Goal: Task Accomplishment & Management: Manage account settings

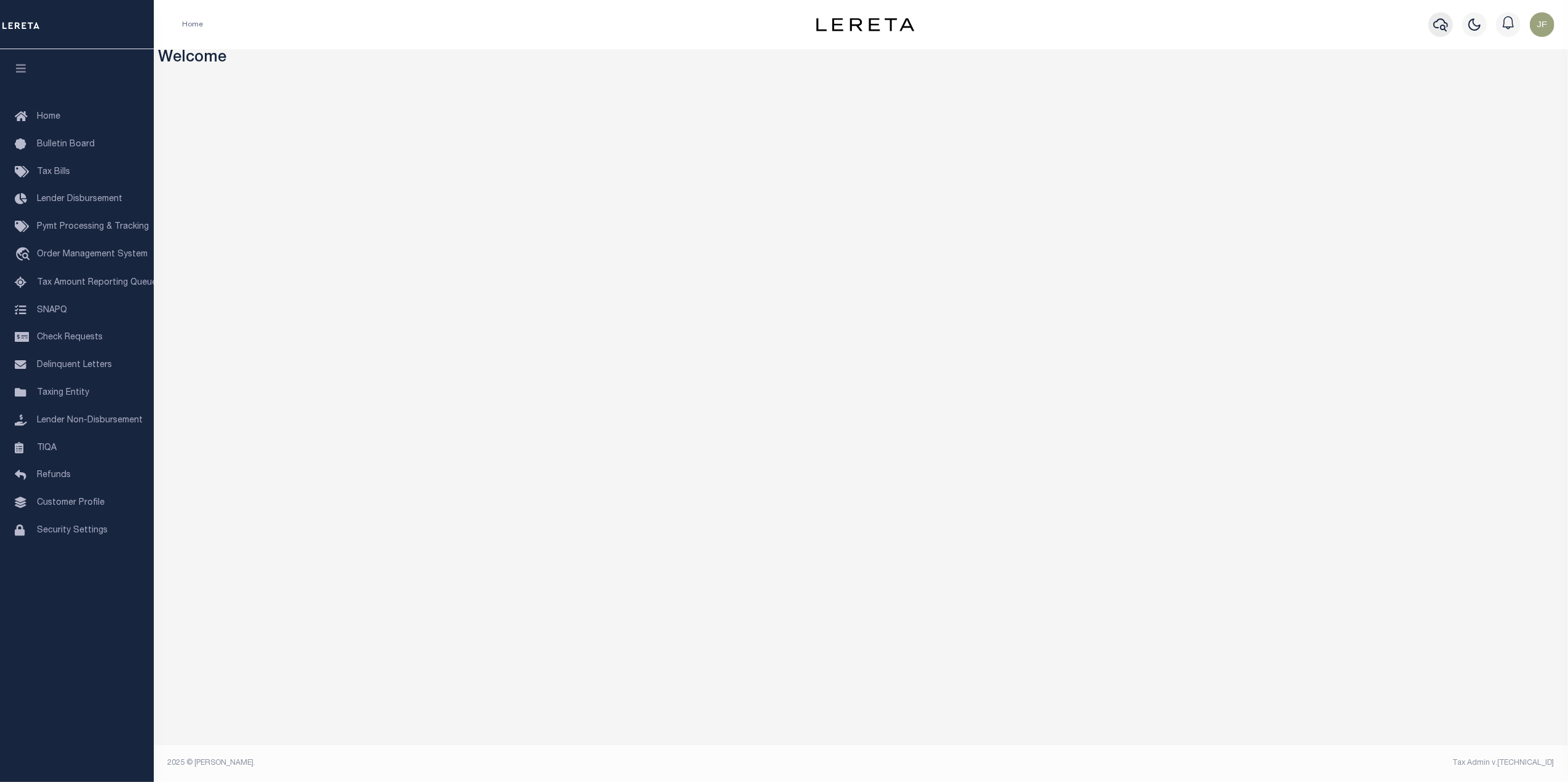
click at [1441, 32] on icon "button" at bounding box center [1441, 25] width 15 height 15
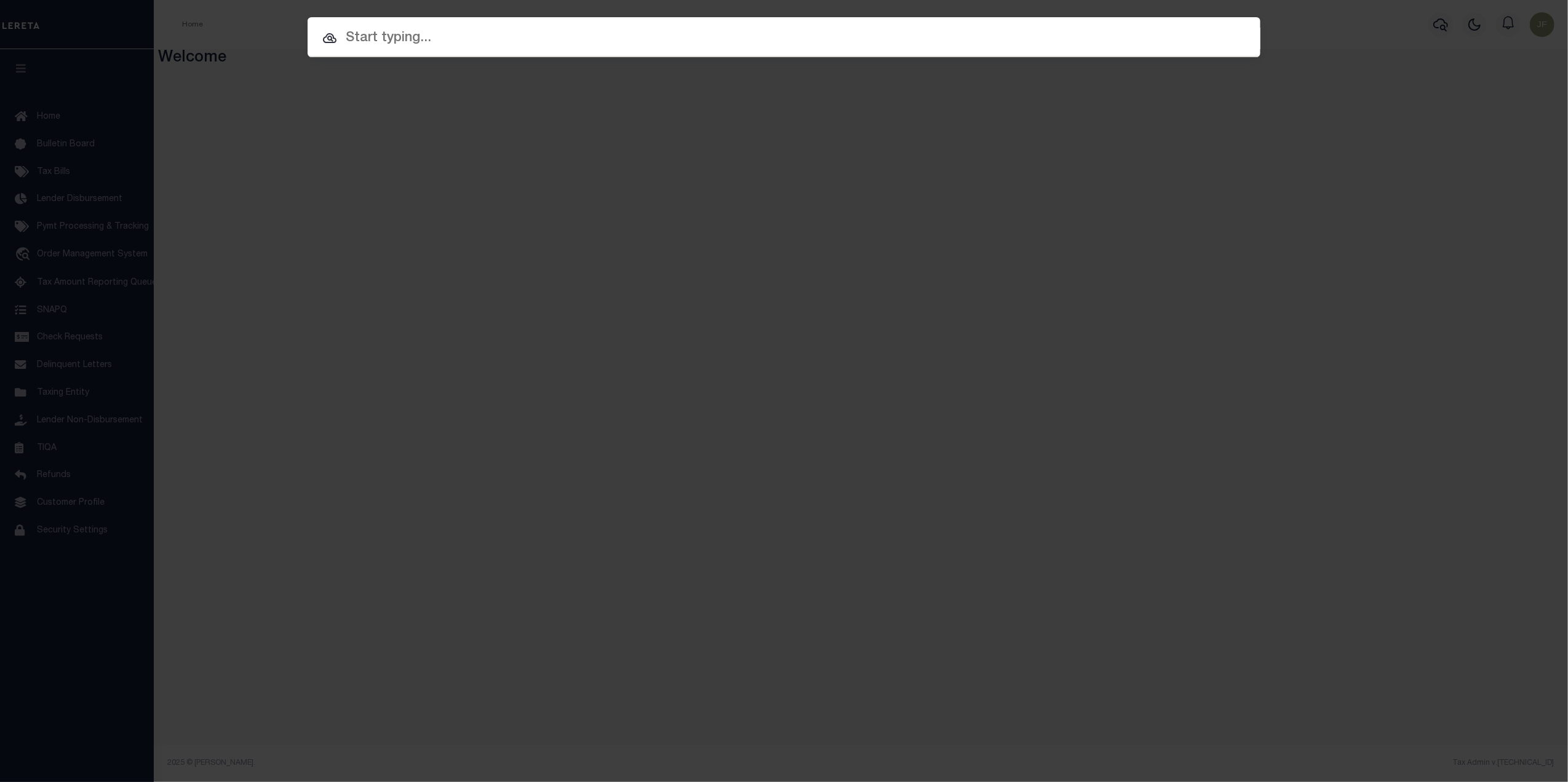
click at [618, 43] on input "text" at bounding box center [784, 38] width 953 height 21
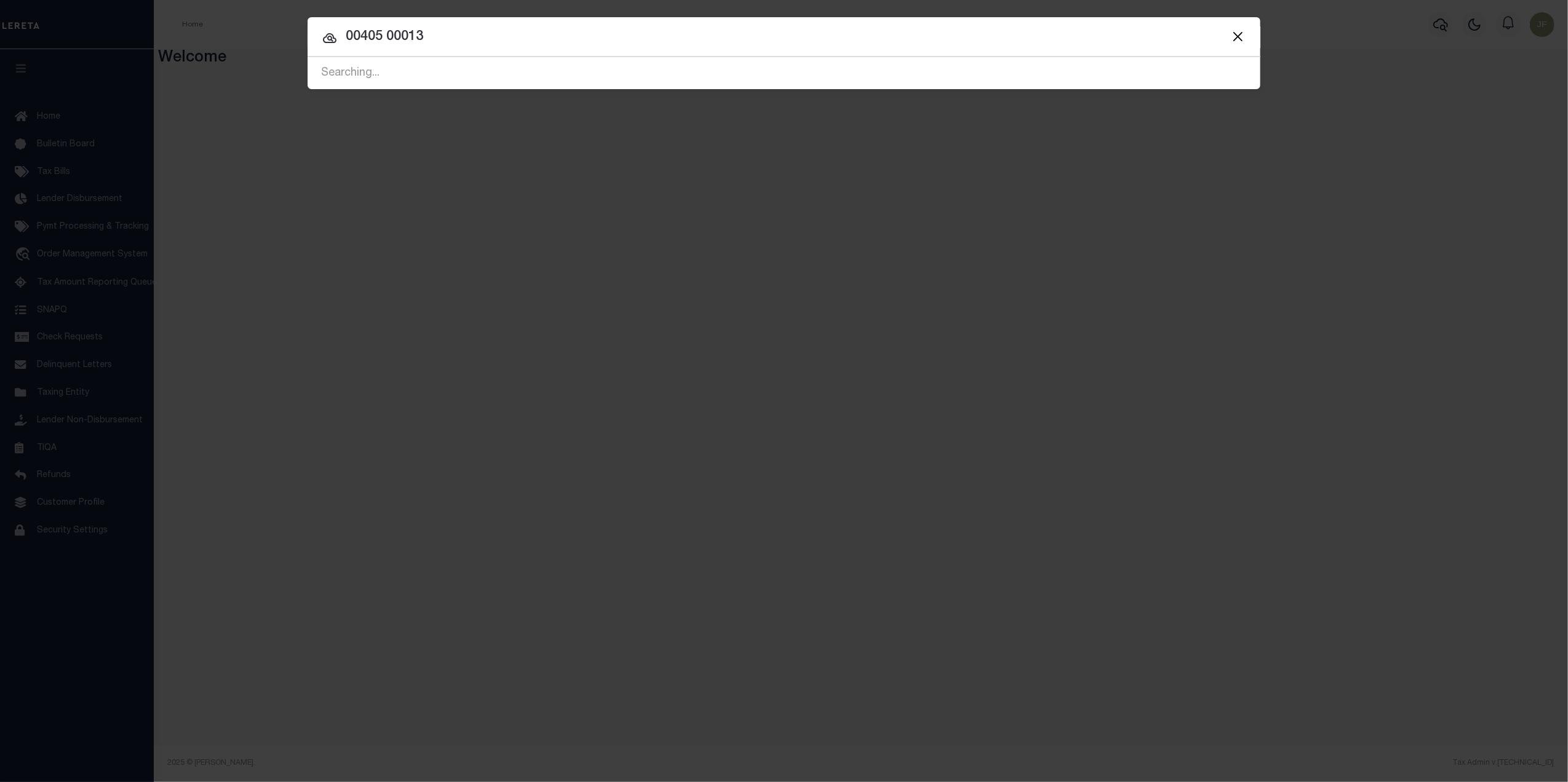
type input "00405 00013"
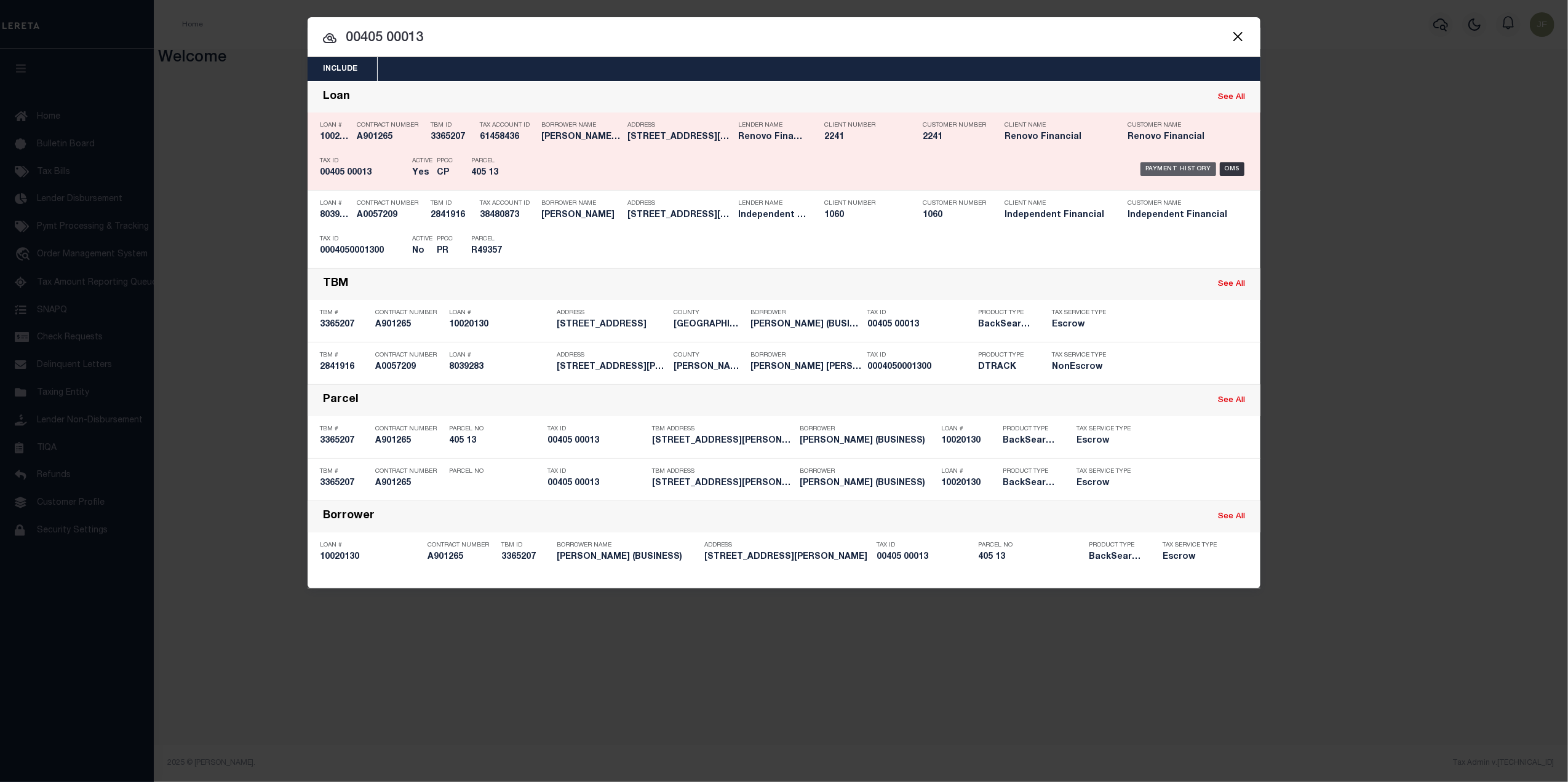
click at [1177, 168] on div "Payment History" at bounding box center [1178, 169] width 76 height 14
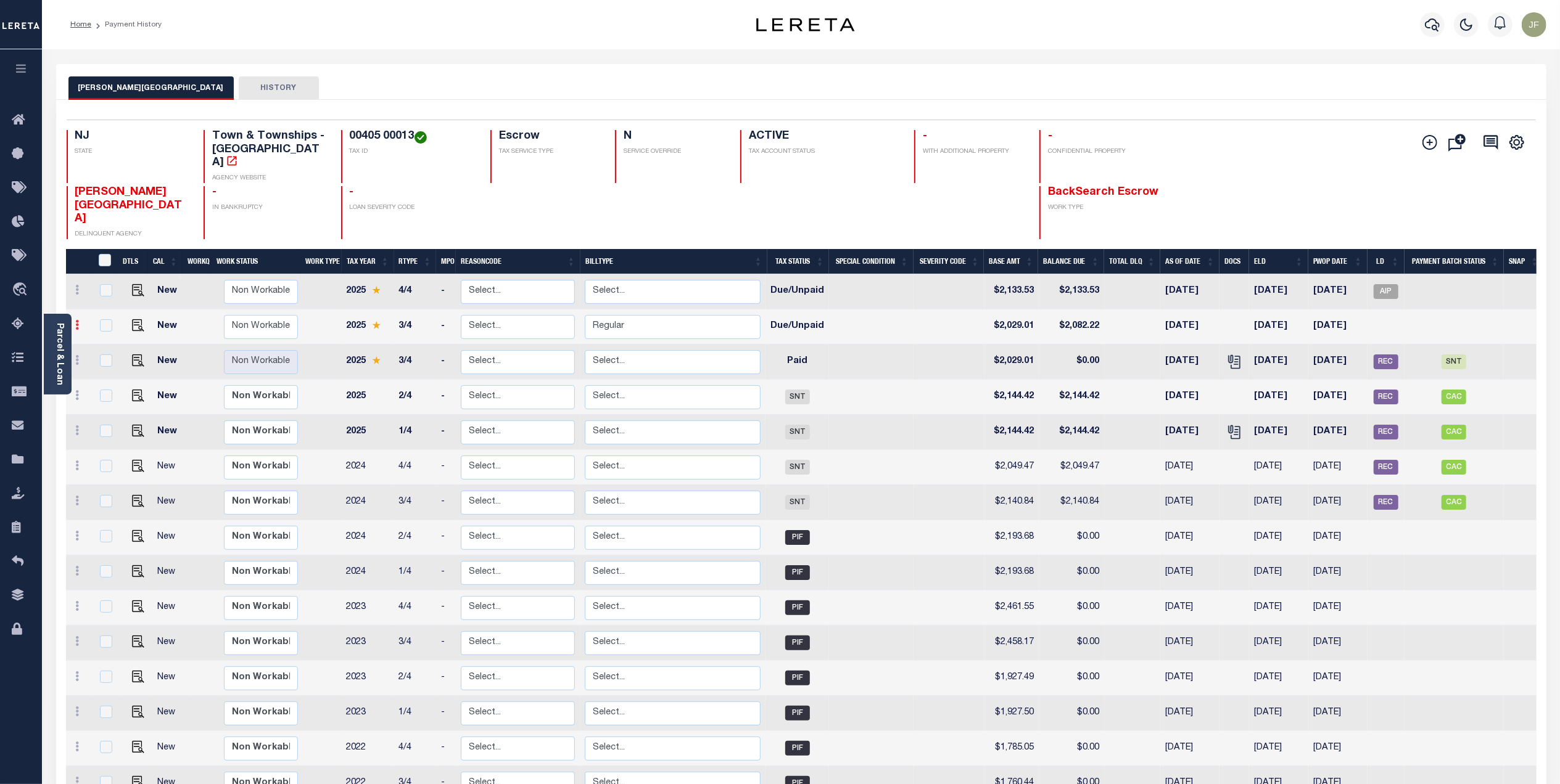
click at [74, 322] on link at bounding box center [78, 327] width 14 height 10
click at [114, 378] on link at bounding box center [107, 388] width 42 height 20
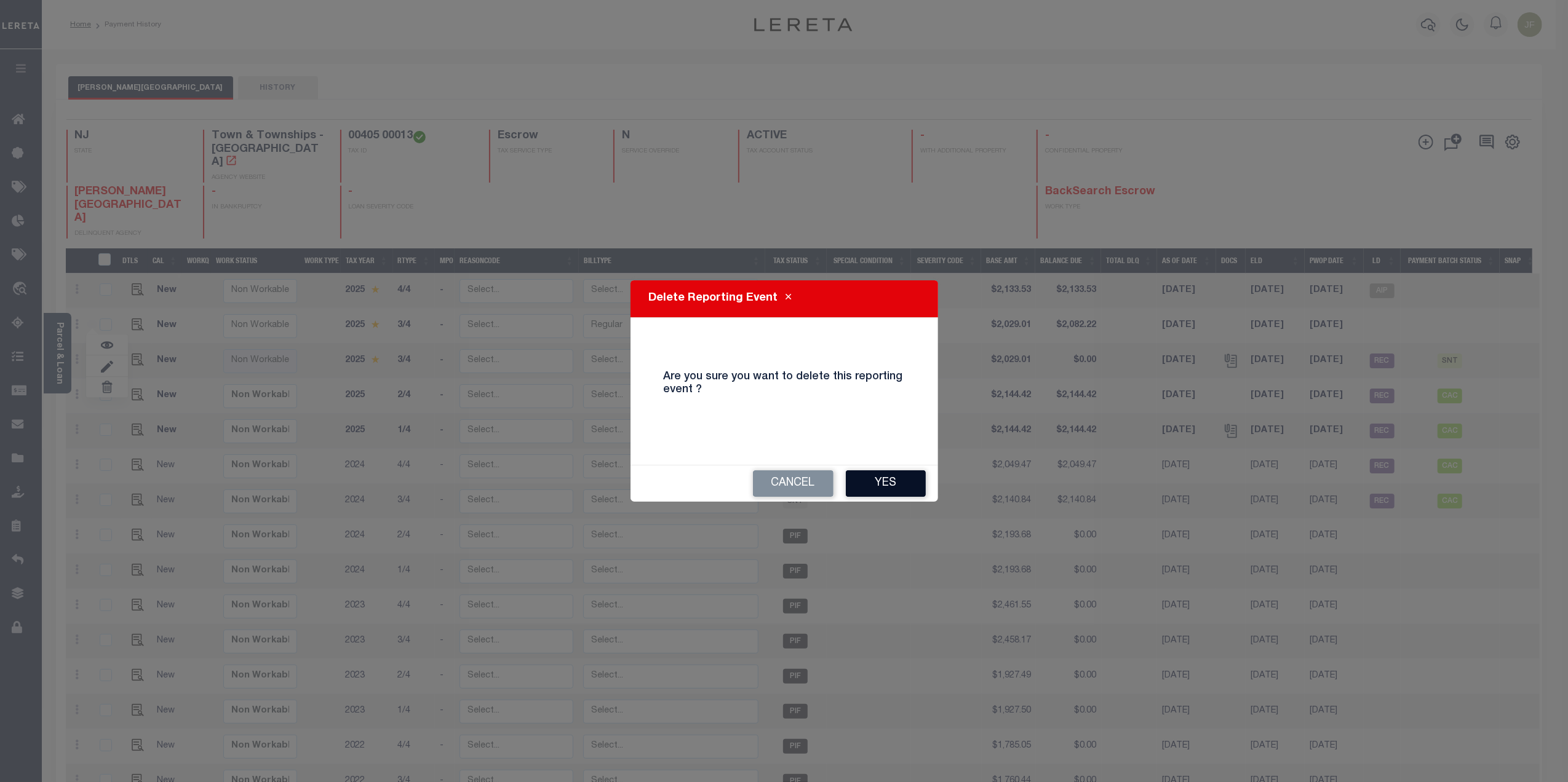
click at [883, 495] on button "Yes" at bounding box center [886, 484] width 80 height 26
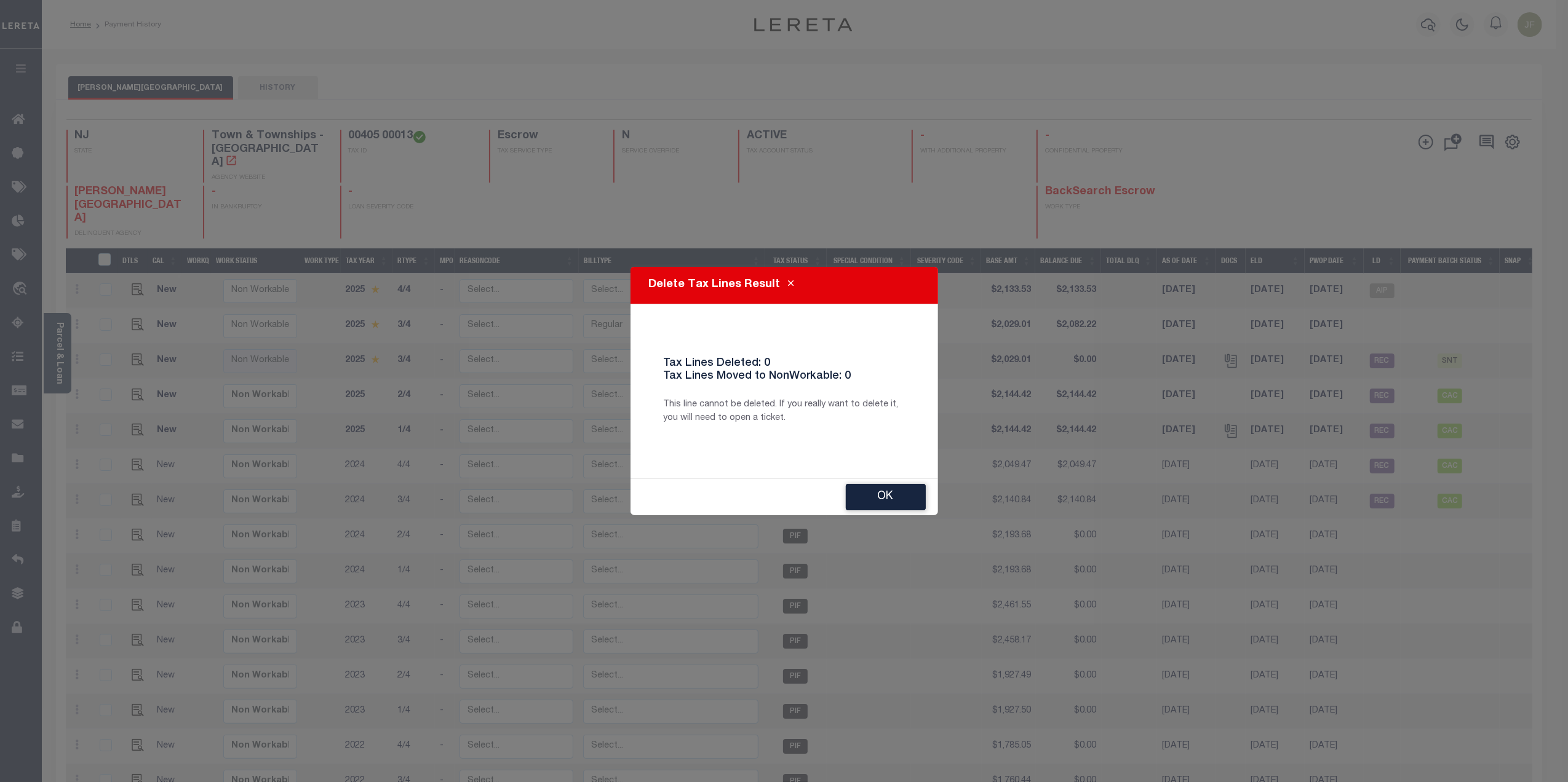
click at [57, 345] on div "Delete Tax Lines Result Tax Lines Deleted: 0 Tax Lines Moved to NonWorkable: 0 …" at bounding box center [784, 391] width 1568 height 782
click at [889, 495] on button "Ok" at bounding box center [886, 497] width 80 height 26
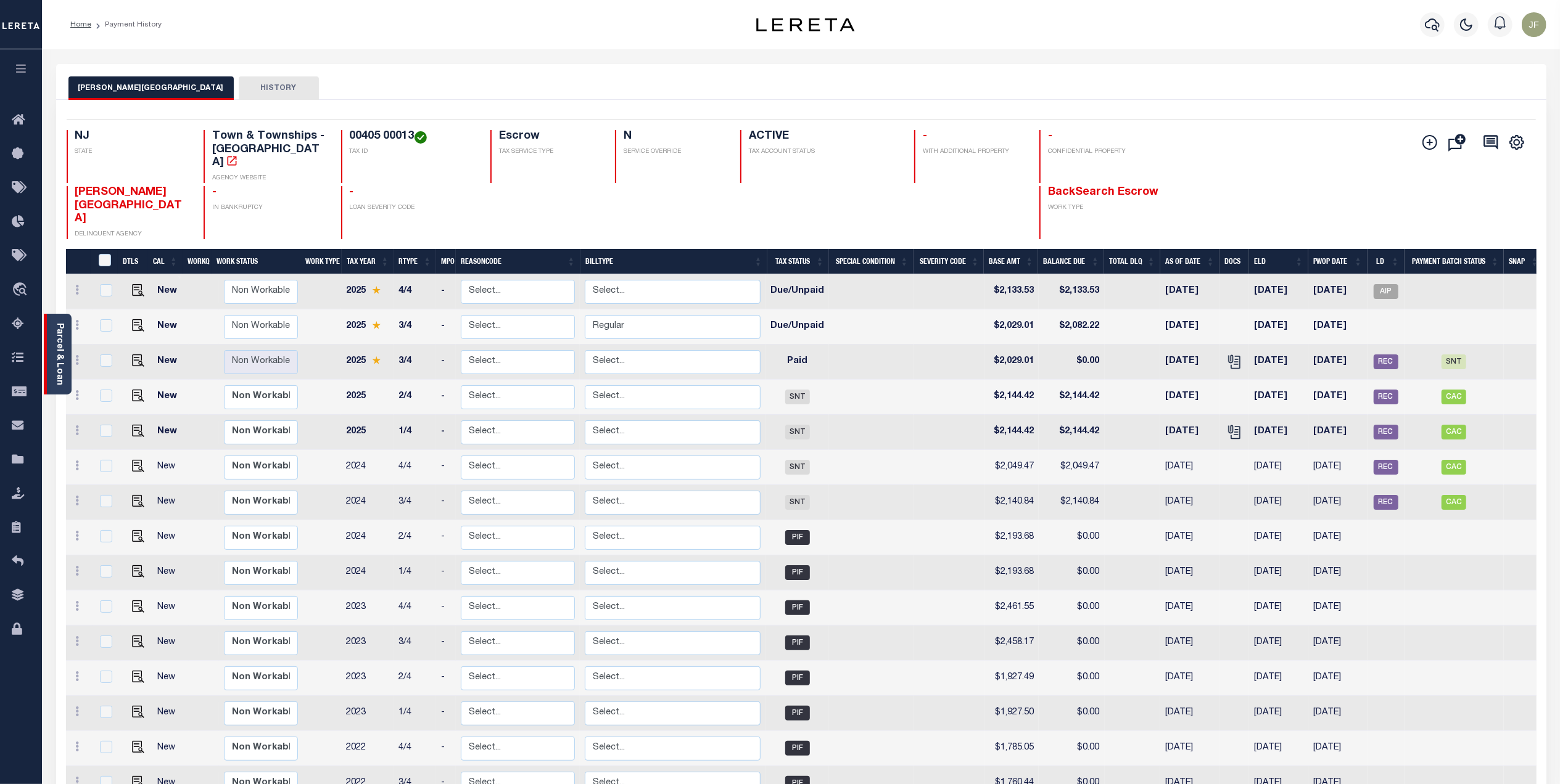
click at [60, 354] on link "Parcel & Loan" at bounding box center [59, 354] width 9 height 62
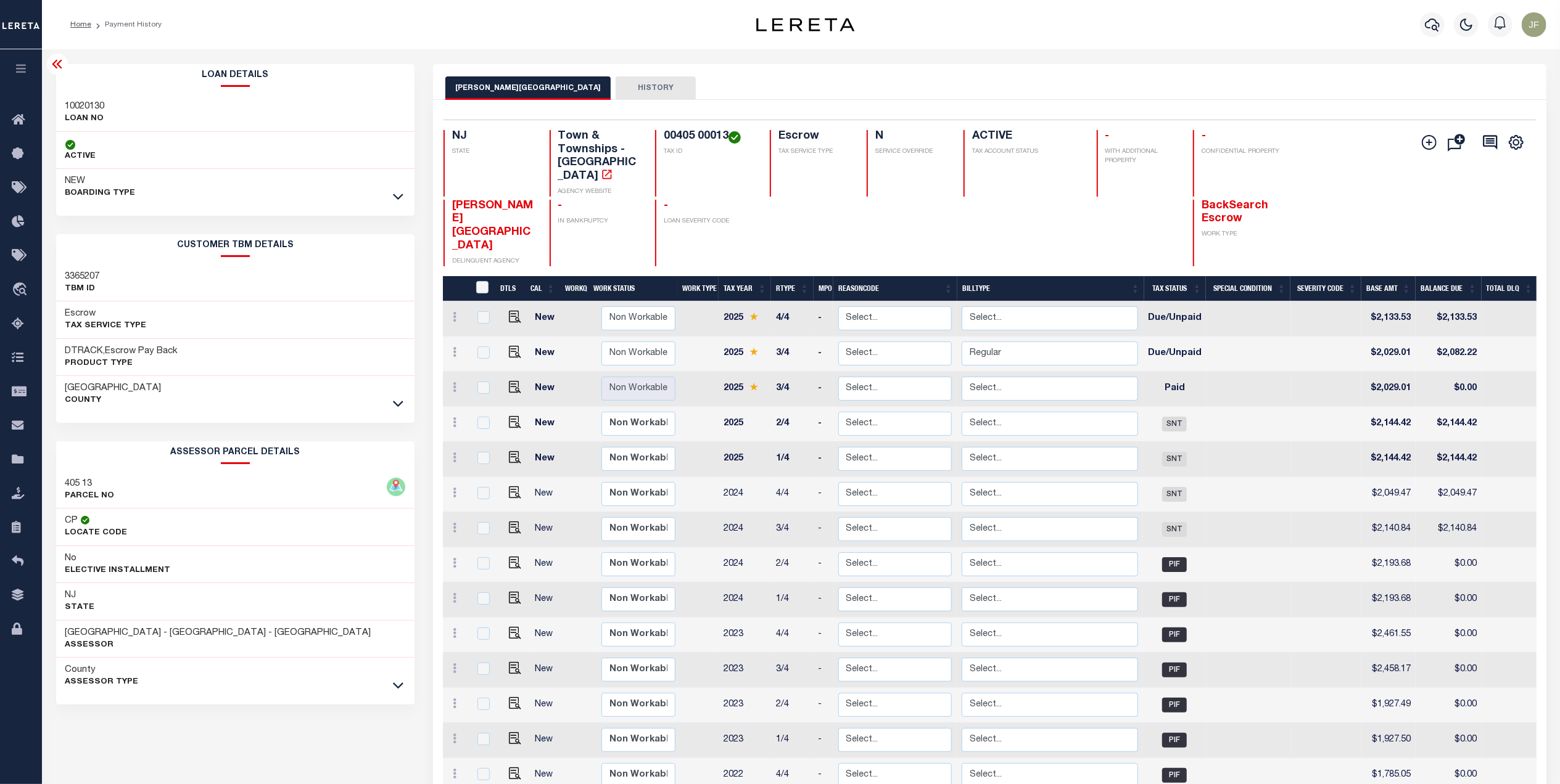
click at [52, 58] on icon at bounding box center [58, 64] width 15 height 15
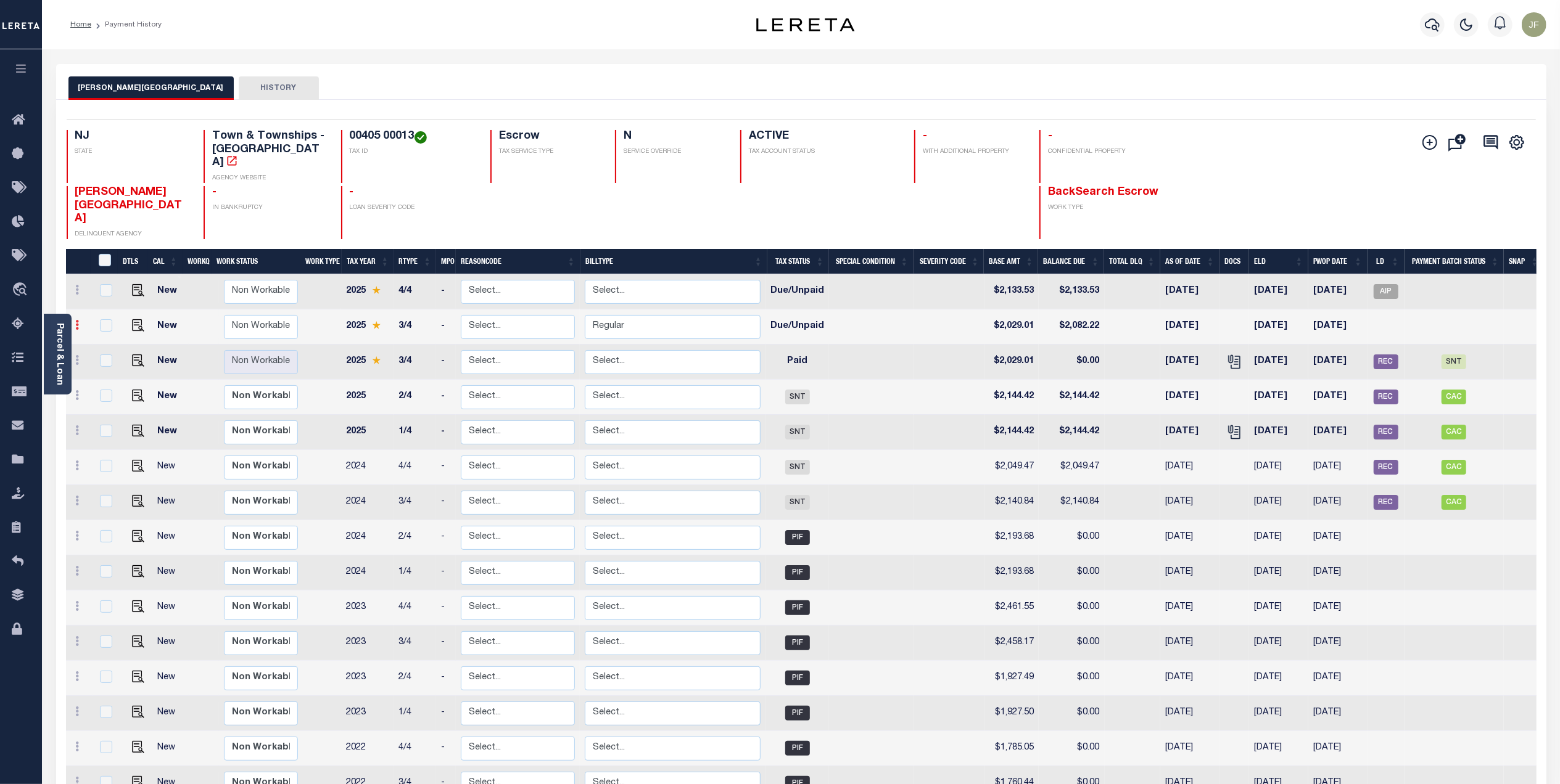
click at [78, 320] on icon at bounding box center [78, 325] width 4 height 10
click at [107, 382] on img at bounding box center [107, 388] width 13 height 13
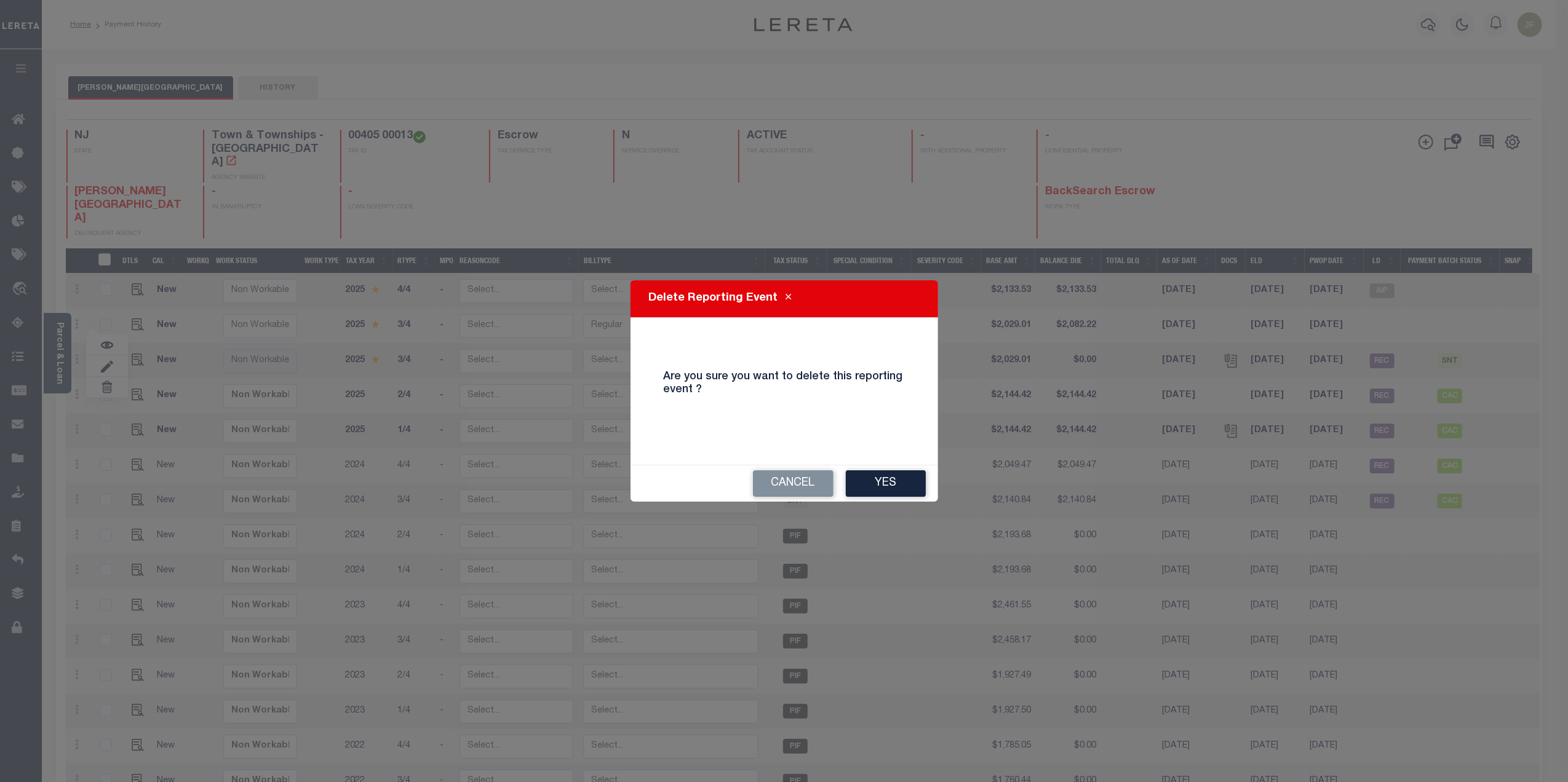
click at [1211, 444] on div "Delete Reporting Event Are you sure you want to delete this reporting event ? C…" at bounding box center [784, 391] width 1568 height 782
click at [906, 480] on button "Yes" at bounding box center [886, 484] width 80 height 26
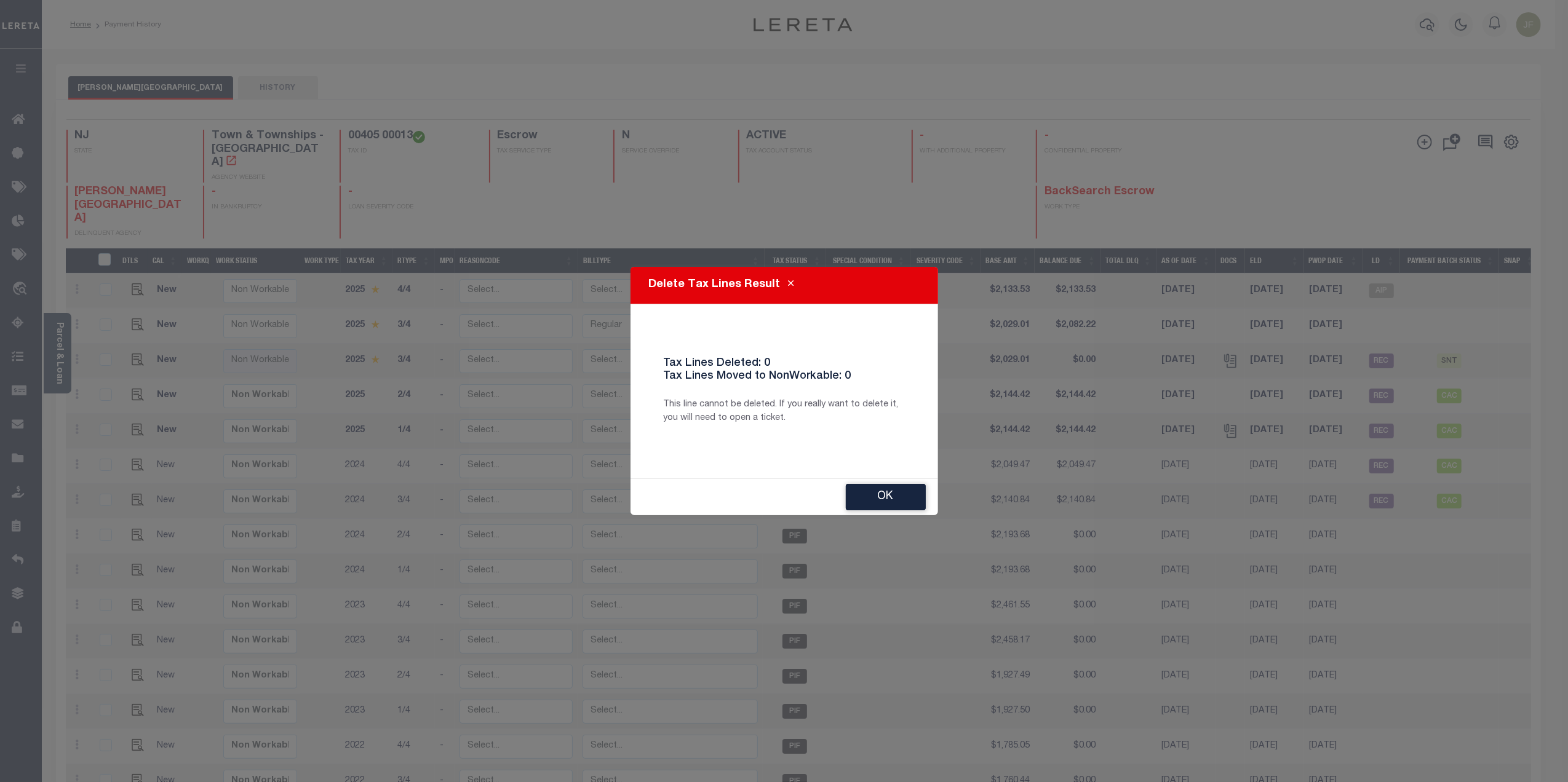
drag, startPoint x: 875, startPoint y: 500, endPoint x: 846, endPoint y: 494, distance: 29.6
click at [874, 500] on button "Ok" at bounding box center [886, 497] width 80 height 26
